Goal: Book appointment/travel/reservation

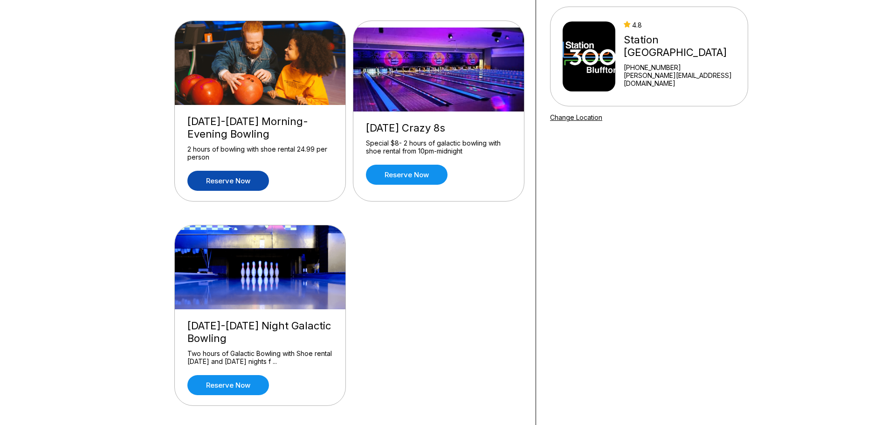
scroll to position [80, 0]
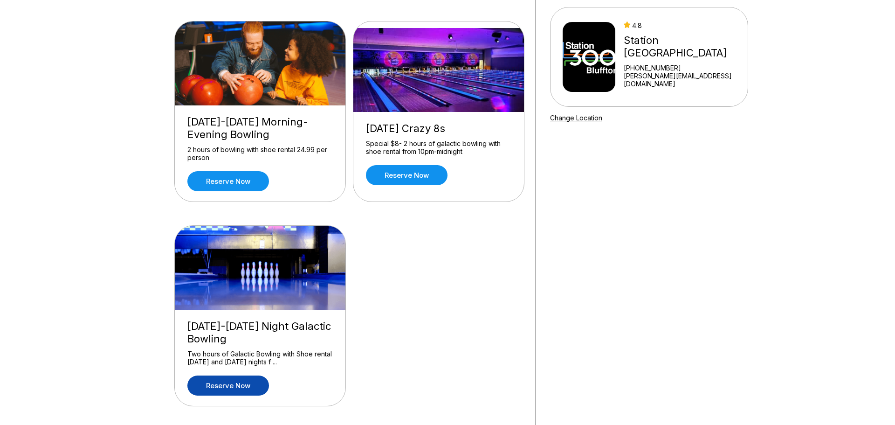
click at [221, 385] on link "Reserve now" at bounding box center [228, 385] width 82 height 20
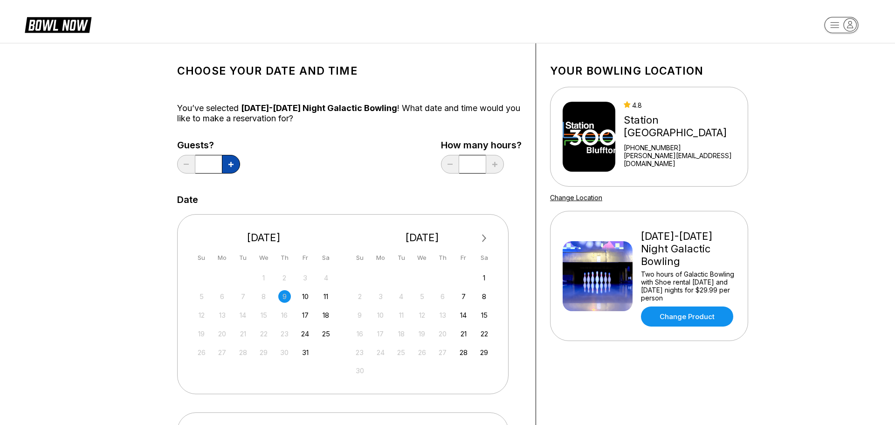
click at [234, 162] on button at bounding box center [231, 164] width 18 height 19
type input "*"
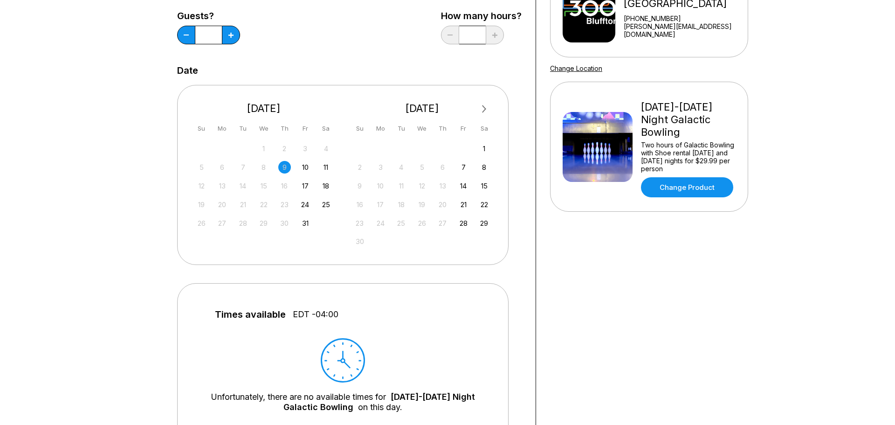
scroll to position [132, 0]
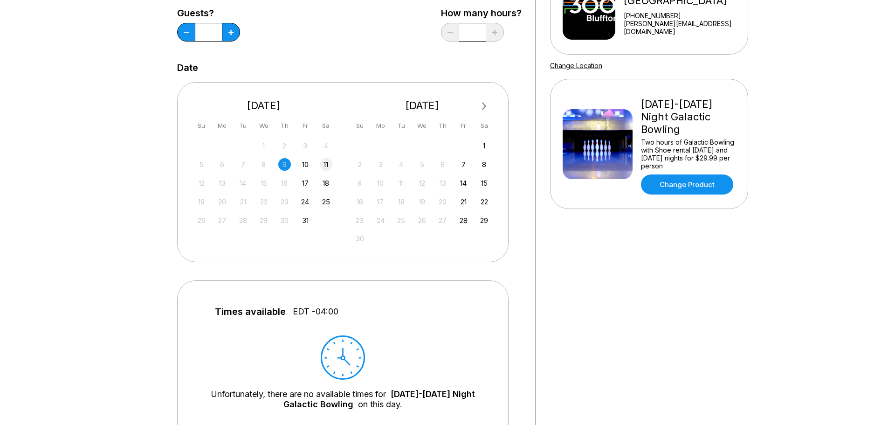
click at [325, 162] on div "11" at bounding box center [326, 164] width 13 height 13
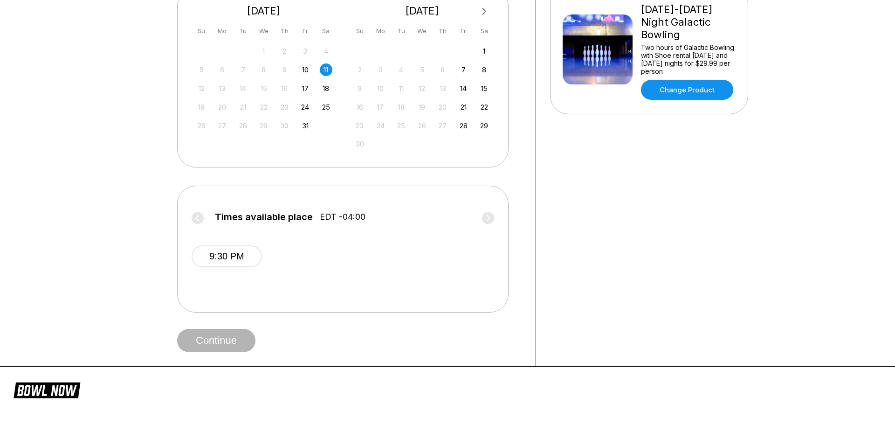
scroll to position [229, 0]
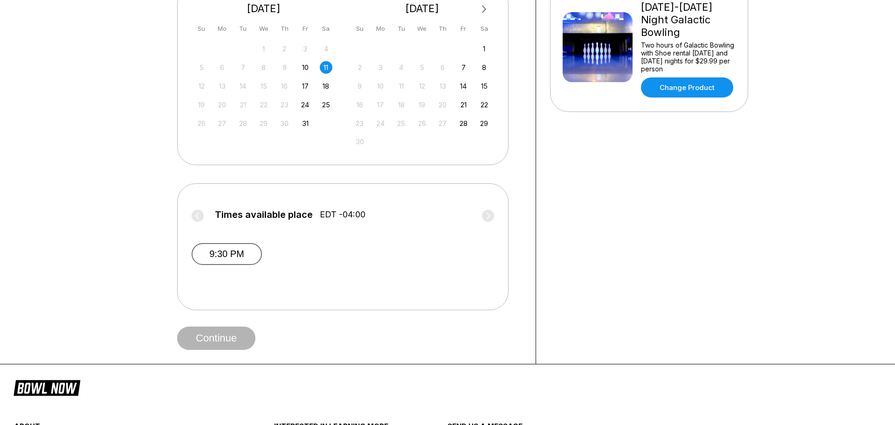
click at [242, 252] on button "9:30 PM" at bounding box center [227, 254] width 70 height 22
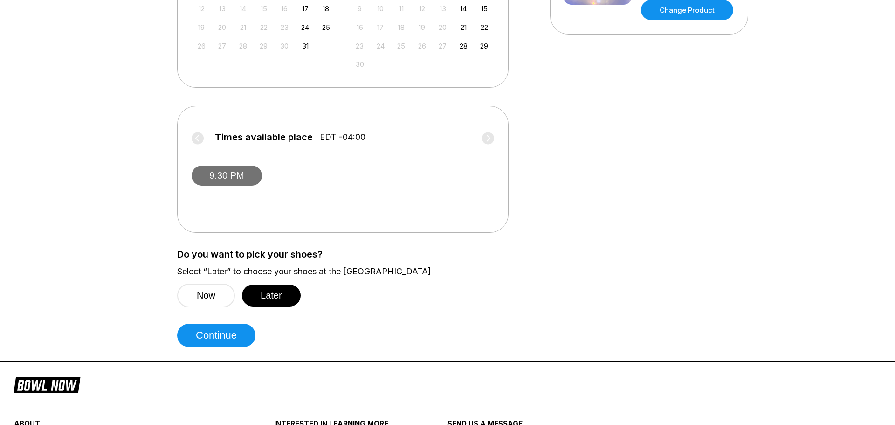
scroll to position [307, 0]
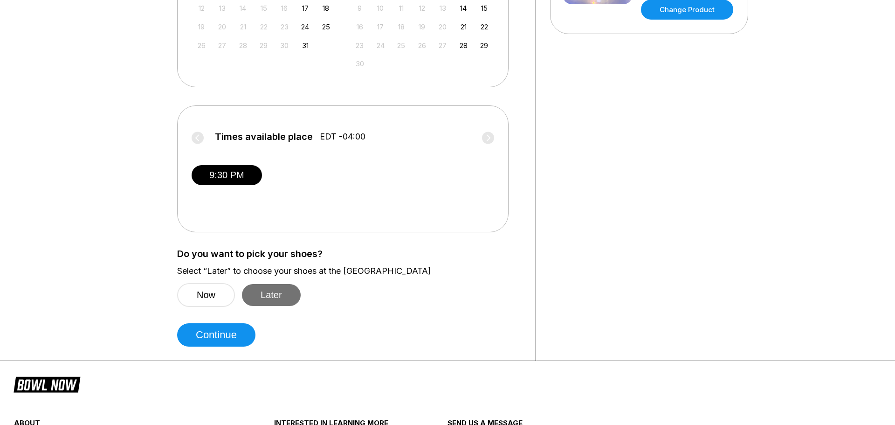
click at [275, 301] on button "Later" at bounding box center [271, 295] width 59 height 22
click at [250, 341] on button "Continue" at bounding box center [216, 334] width 78 height 23
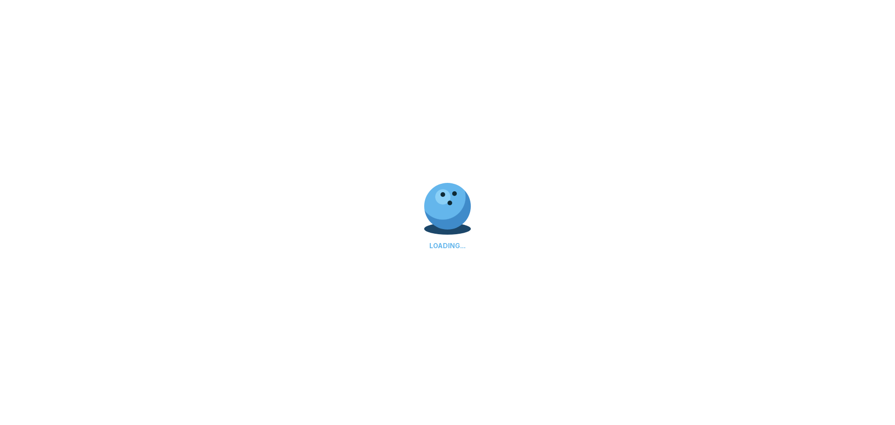
select select "**"
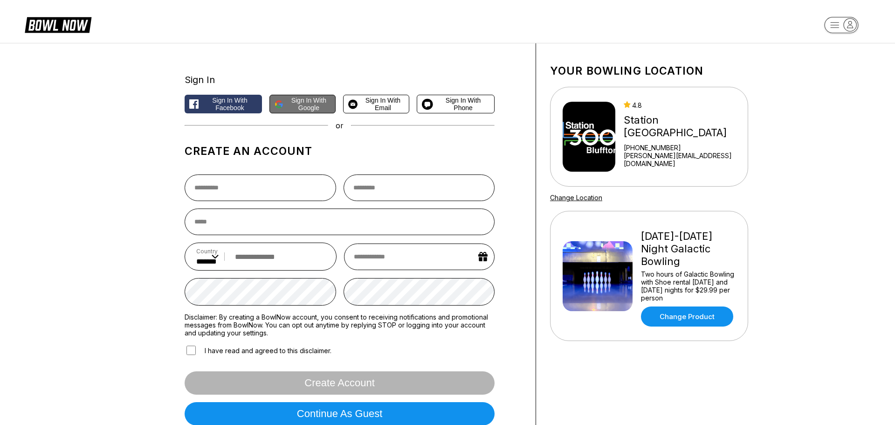
click at [299, 113] on button "Sign in with Google" at bounding box center [302, 104] width 66 height 19
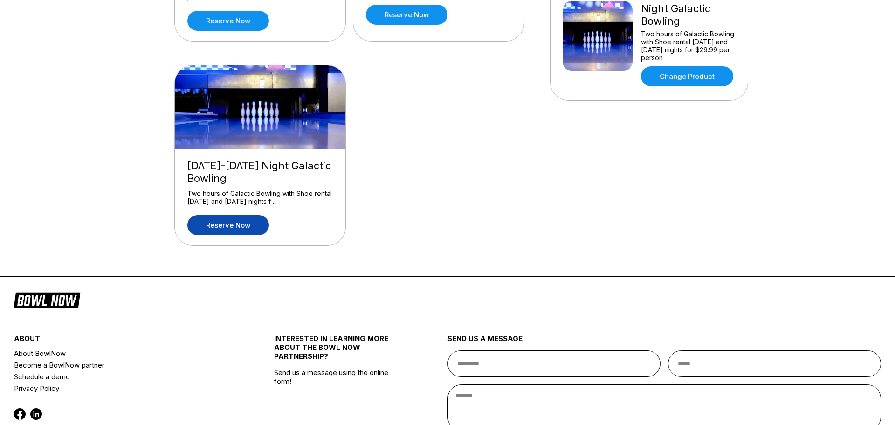
scroll to position [247, 0]
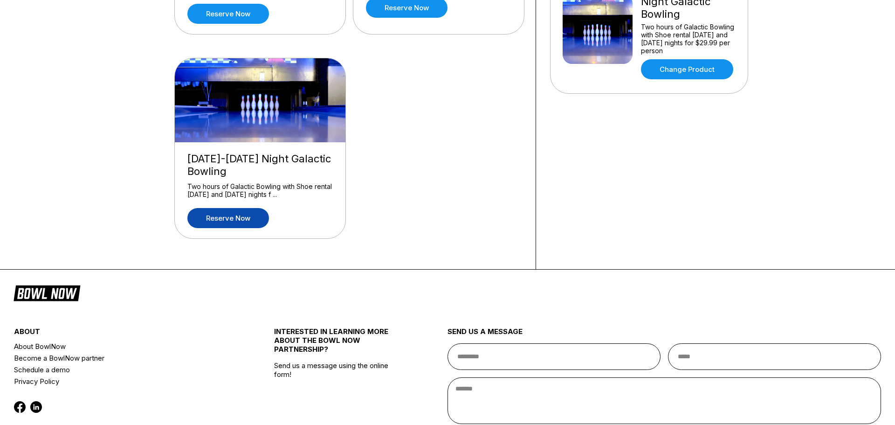
click at [243, 212] on link "Reserve now" at bounding box center [228, 218] width 82 height 20
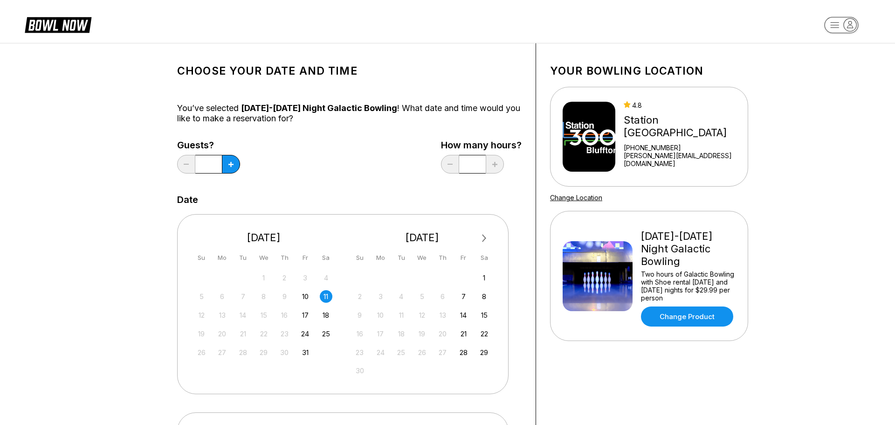
scroll to position [303, 0]
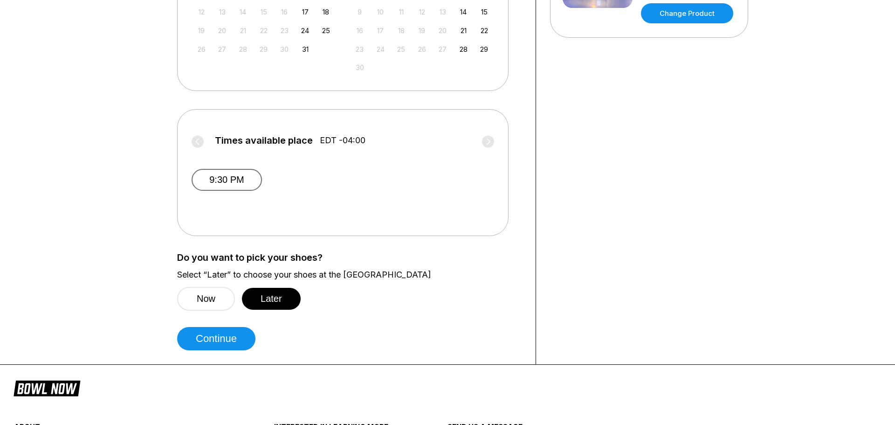
click at [239, 174] on button "9:30 PM" at bounding box center [227, 180] width 70 height 22
click at [214, 342] on button "Continue" at bounding box center [216, 338] width 78 height 23
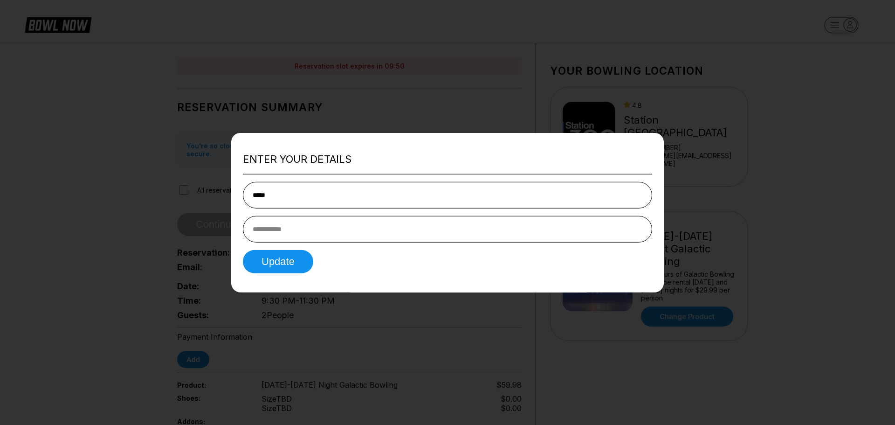
type input "*****"
click at [322, 226] on input "tel" at bounding box center [447, 229] width 409 height 27
type input "**********"
click at [283, 270] on button "Update" at bounding box center [278, 261] width 70 height 23
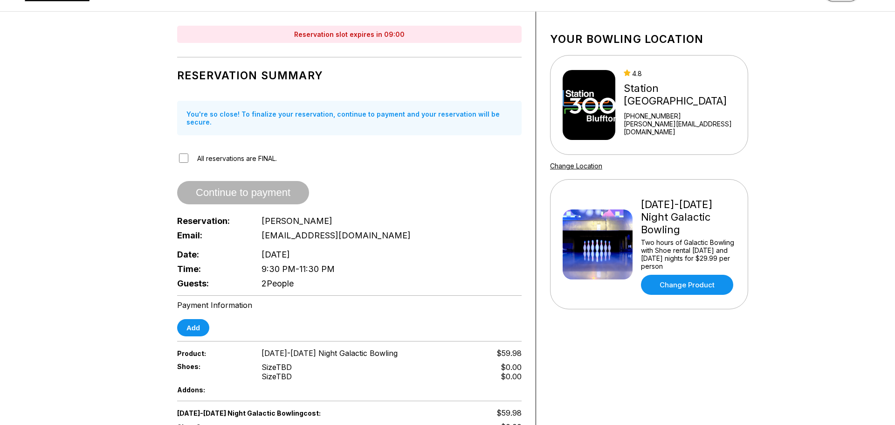
scroll to position [28, 0]
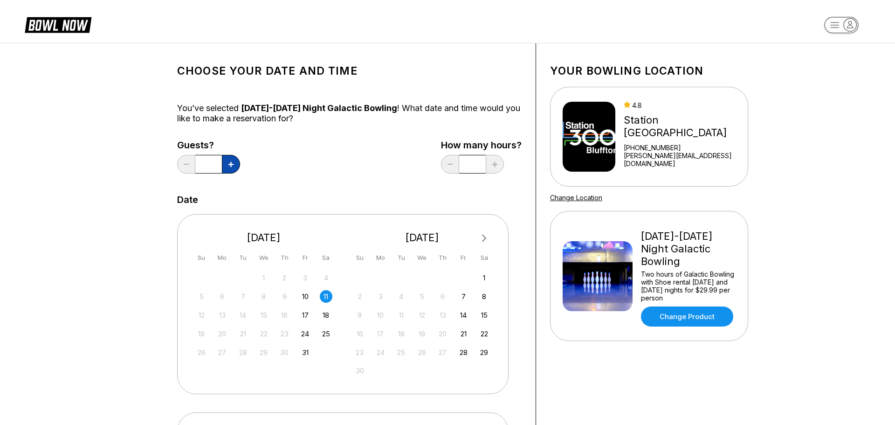
click at [234, 164] on button at bounding box center [231, 164] width 18 height 19
type input "*"
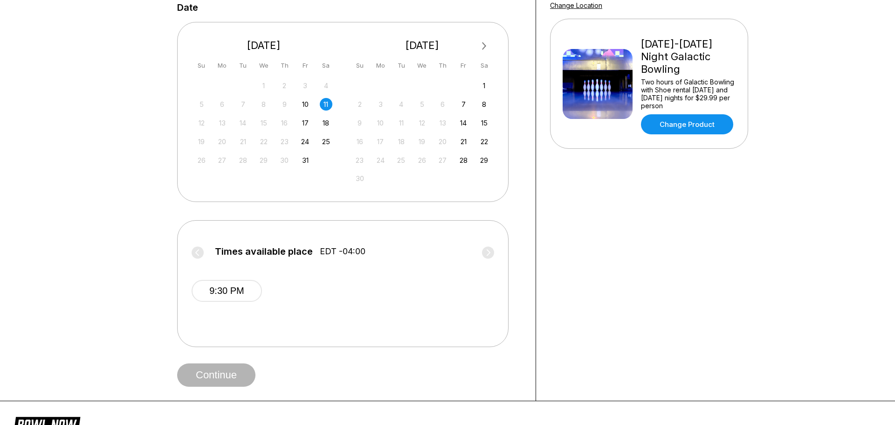
scroll to position [404, 0]
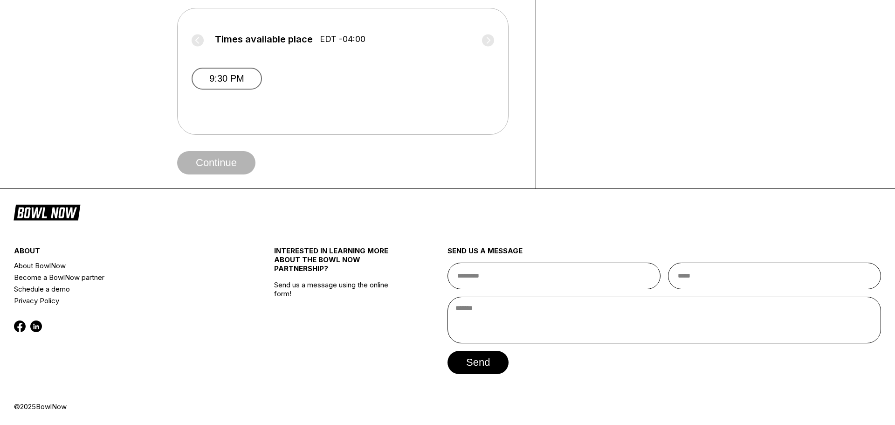
click at [224, 70] on button "9:30 PM" at bounding box center [227, 79] width 70 height 22
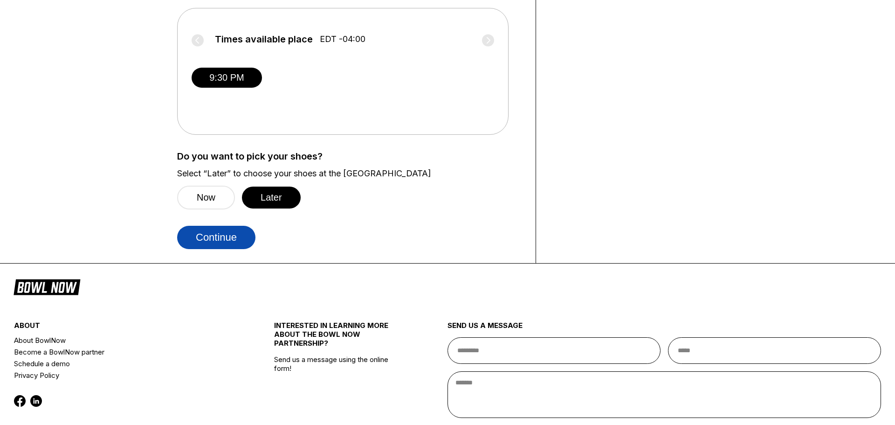
click at [231, 234] on button "Continue" at bounding box center [216, 237] width 78 height 23
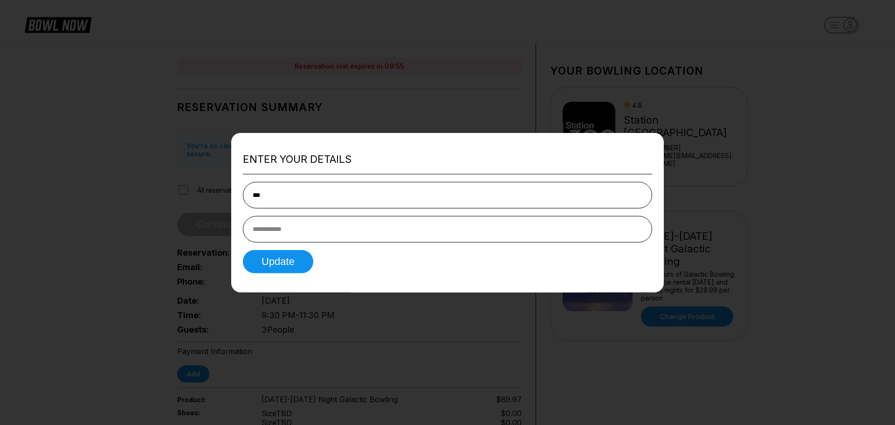
type input "*****"
click at [313, 228] on input "tel" at bounding box center [447, 229] width 409 height 27
type input "**********"
click at [270, 263] on button "Update" at bounding box center [278, 261] width 70 height 23
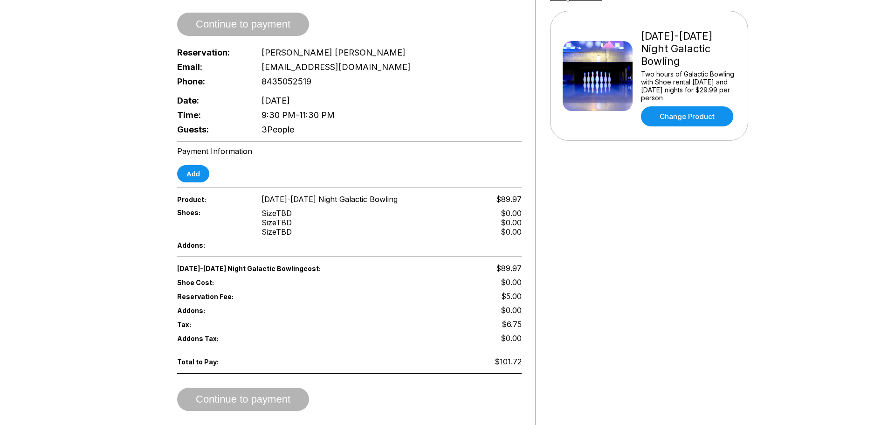
scroll to position [201, 0]
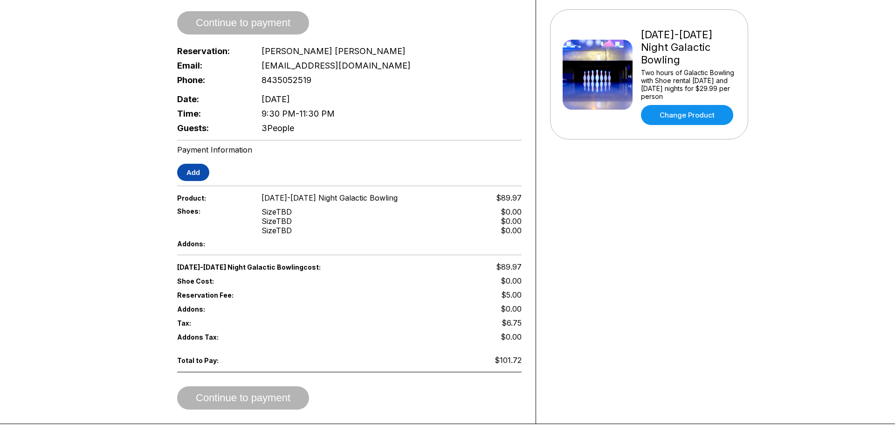
click at [190, 167] on button "Add" at bounding box center [193, 172] width 32 height 17
